Goal: Transaction & Acquisition: Subscribe to service/newsletter

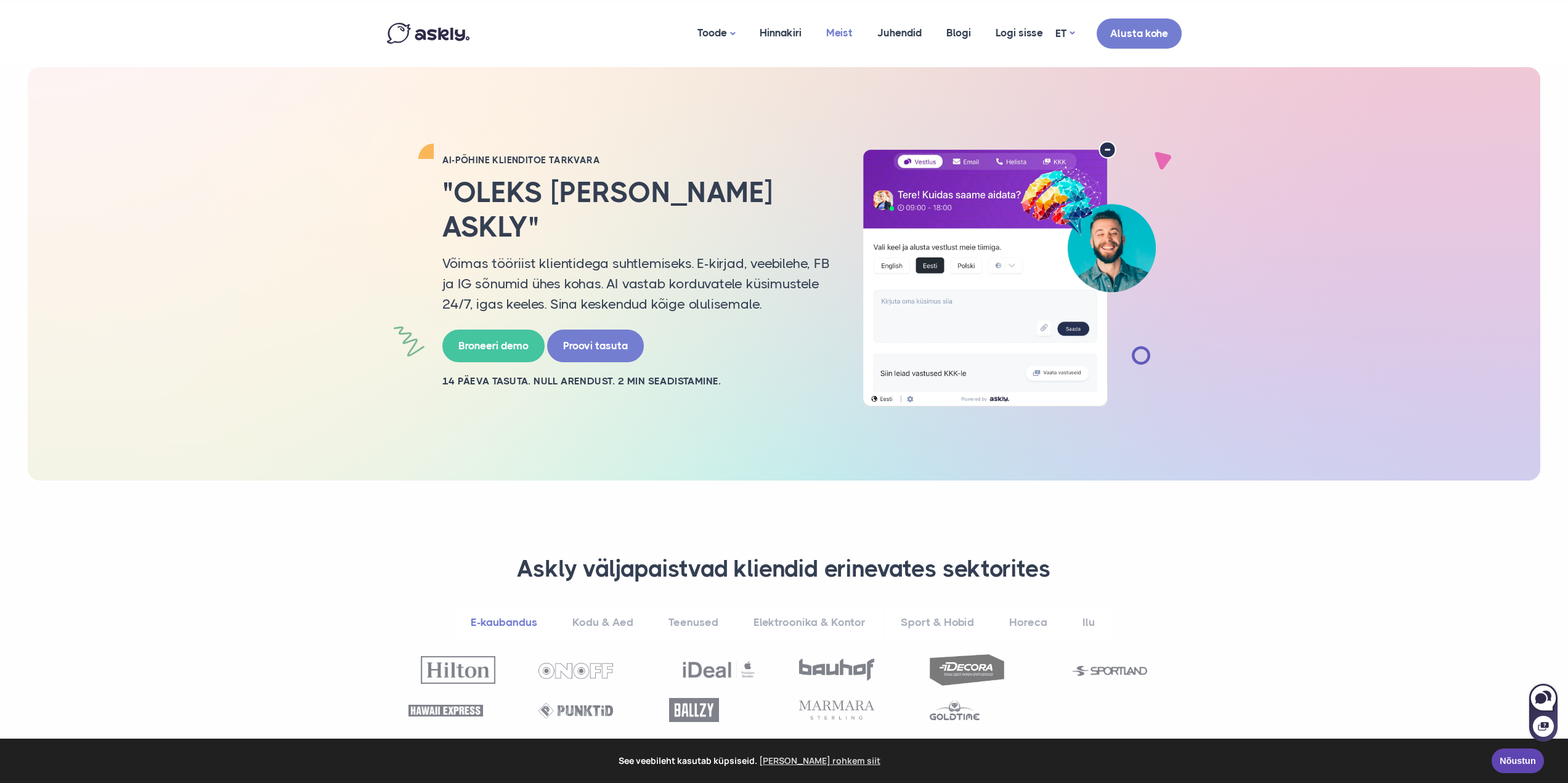
click at [850, 30] on link "Meist" at bounding box center [839, 33] width 51 height 59
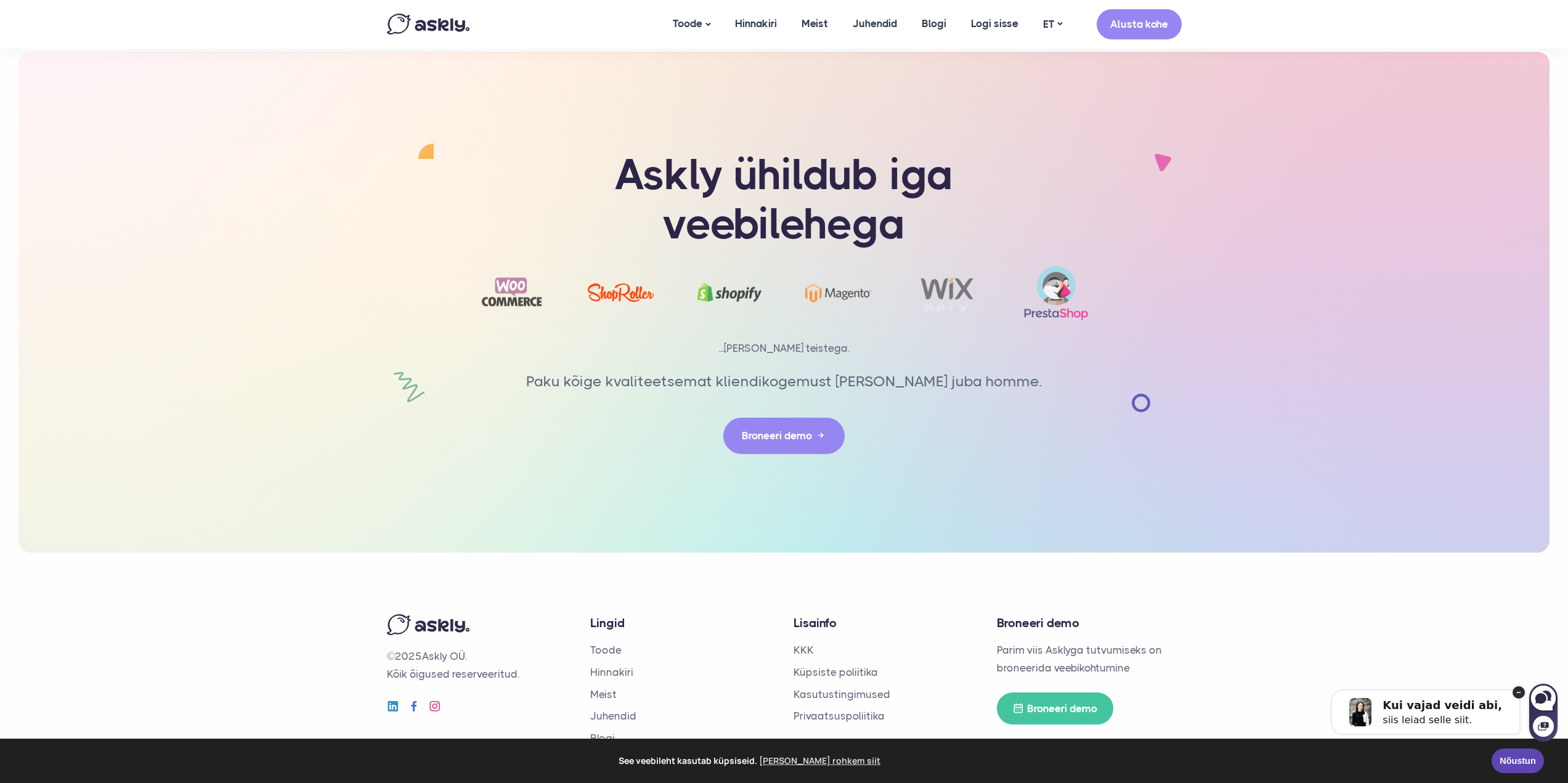
scroll to position [2555, 0]
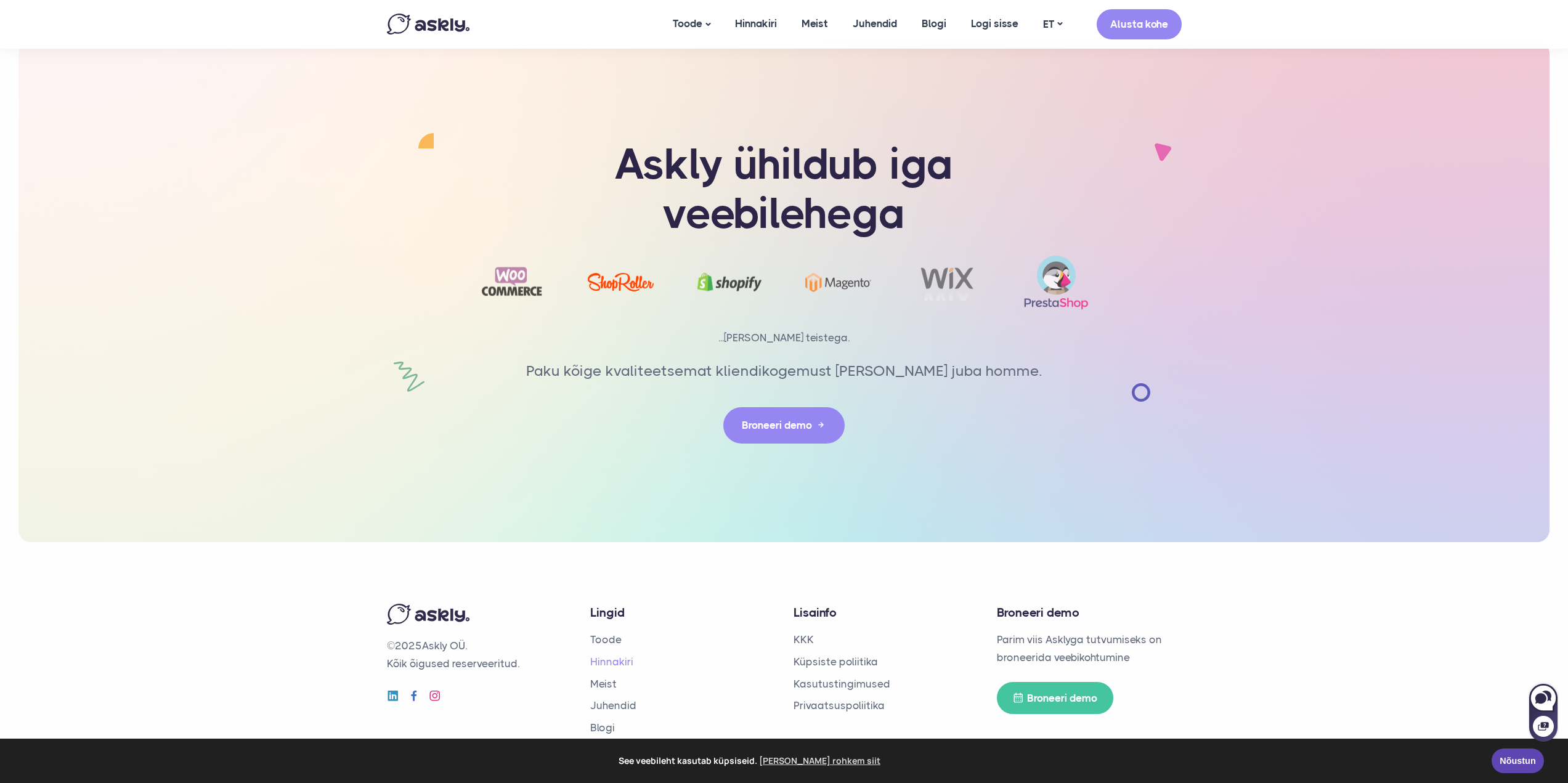
drag, startPoint x: 604, startPoint y: 644, endPoint x: 718, endPoint y: 663, distance: 115.6
click at [605, 655] on link "Hinnakiri" at bounding box center [612, 662] width 43 height 12
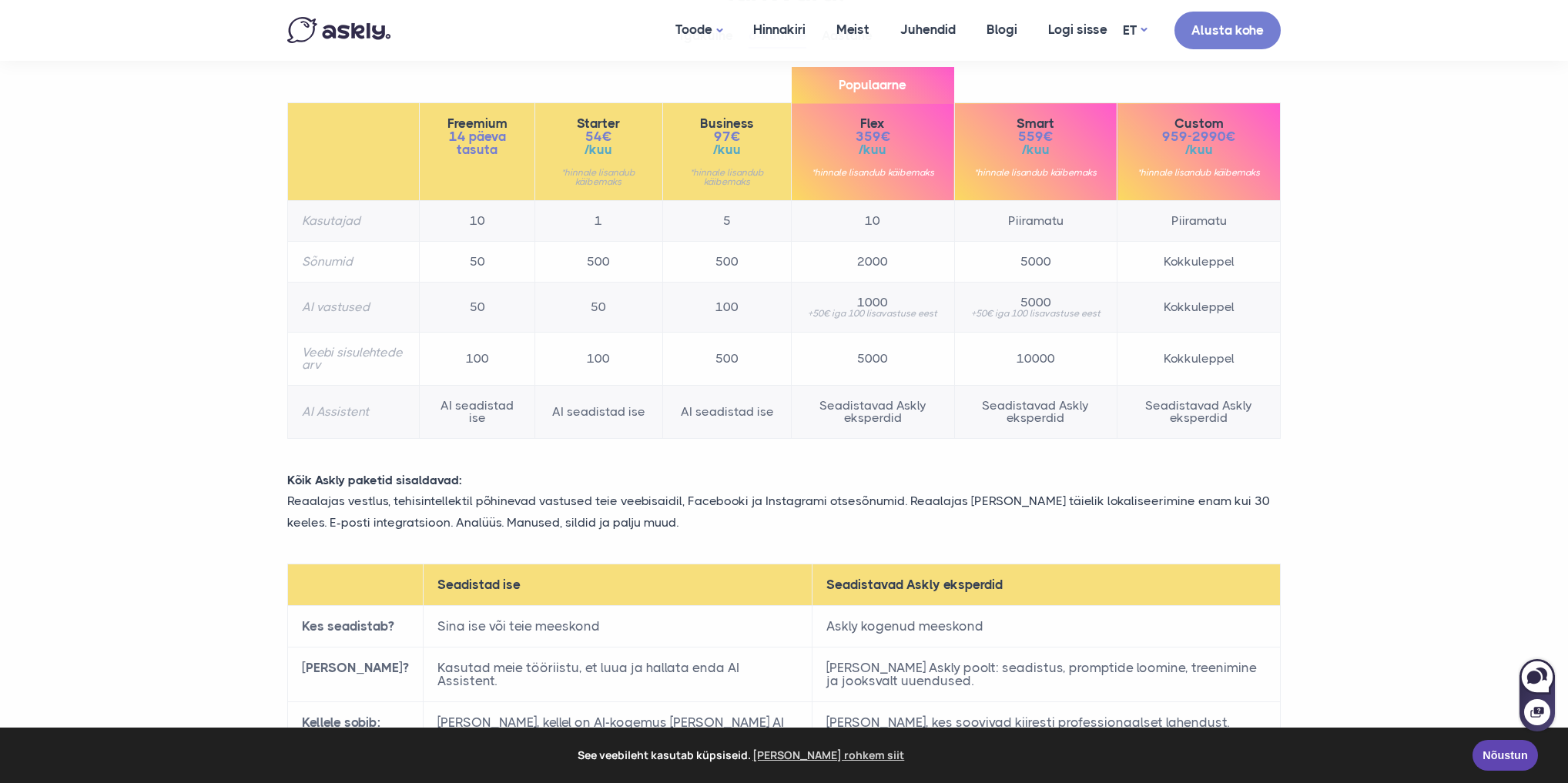
scroll to position [185, 0]
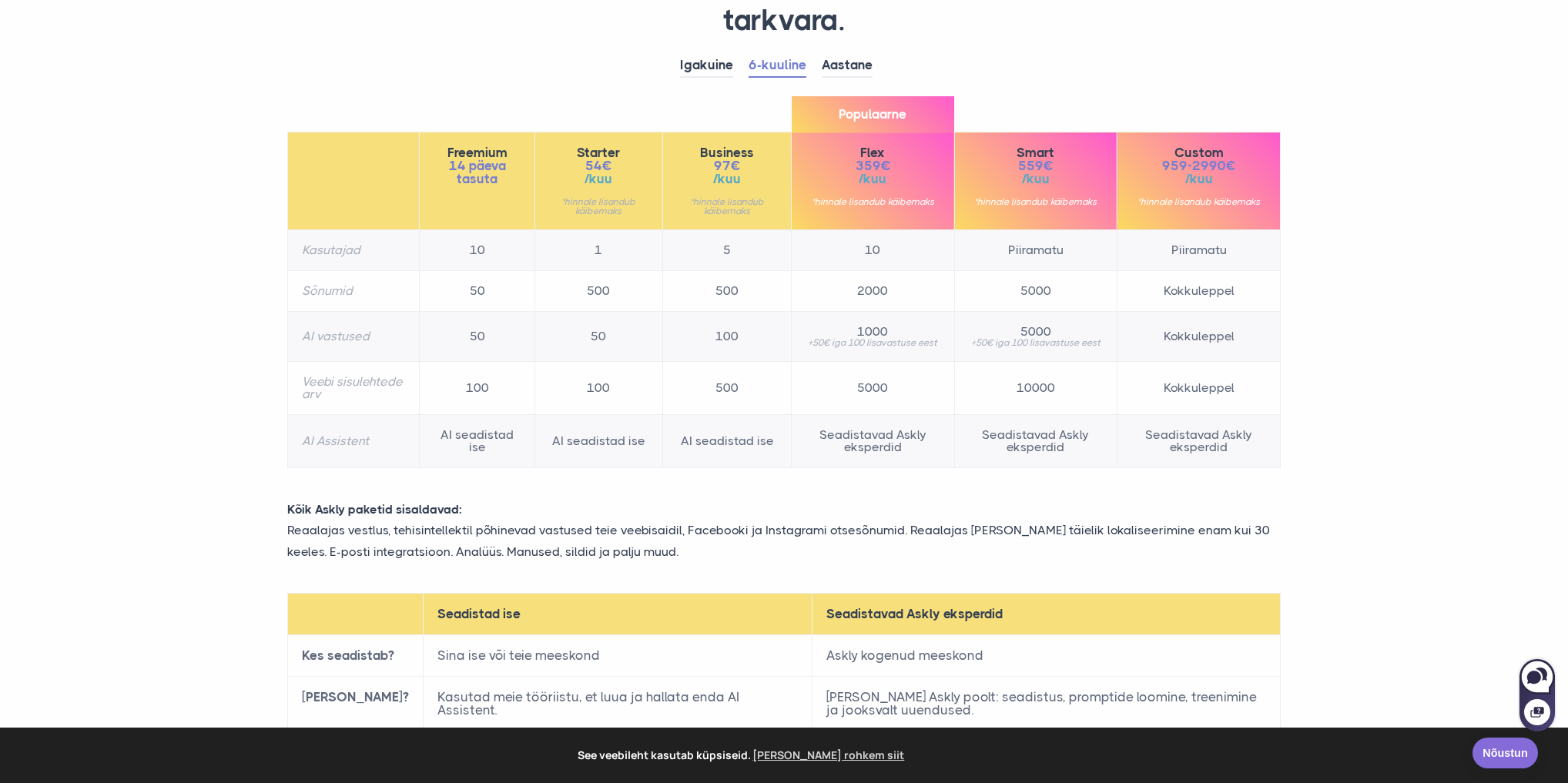
click at [1496, 760] on link "Nõustun" at bounding box center [1505, 754] width 66 height 31
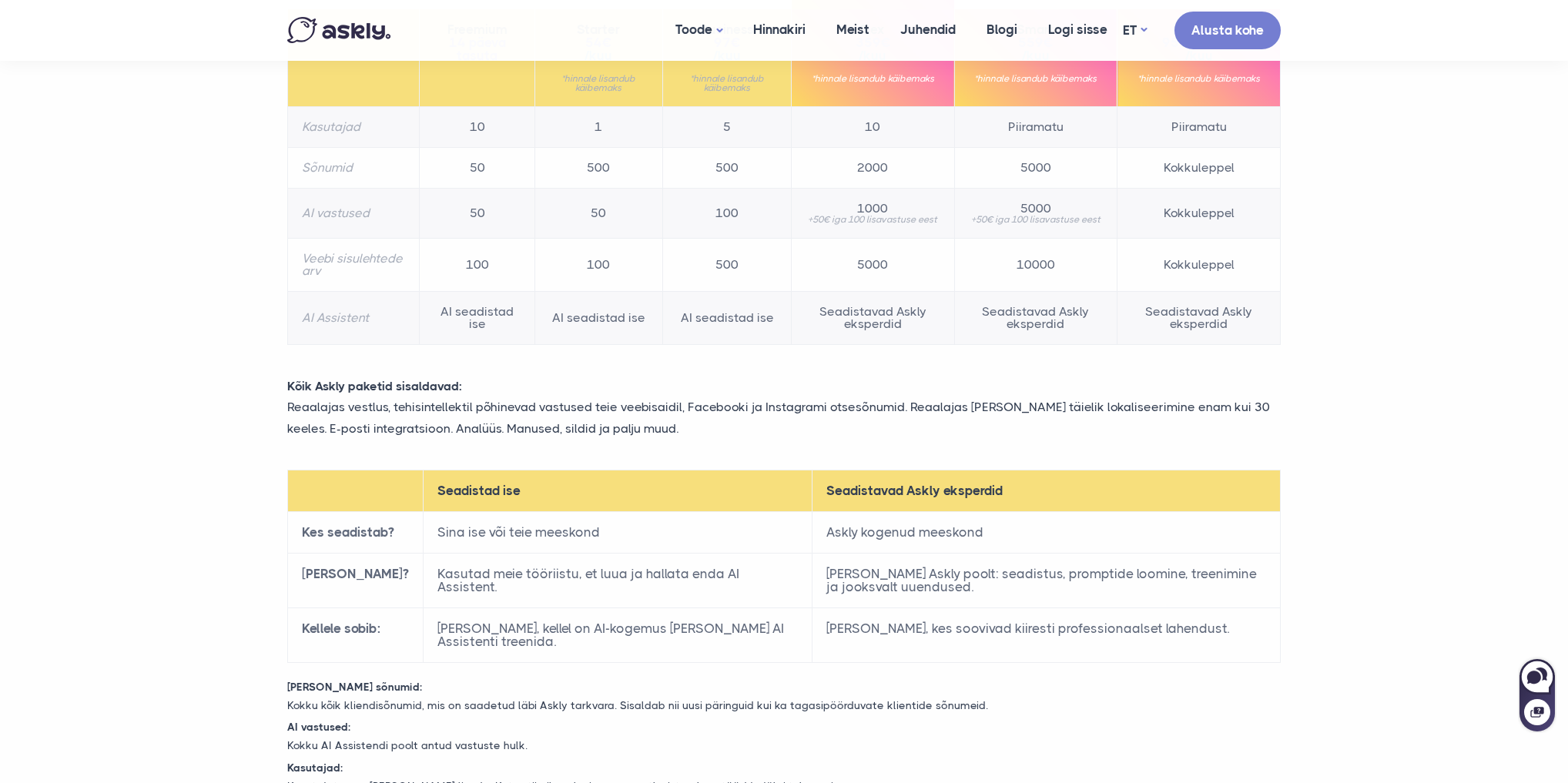
scroll to position [0, 0]
